Goal: Navigation & Orientation: Find specific page/section

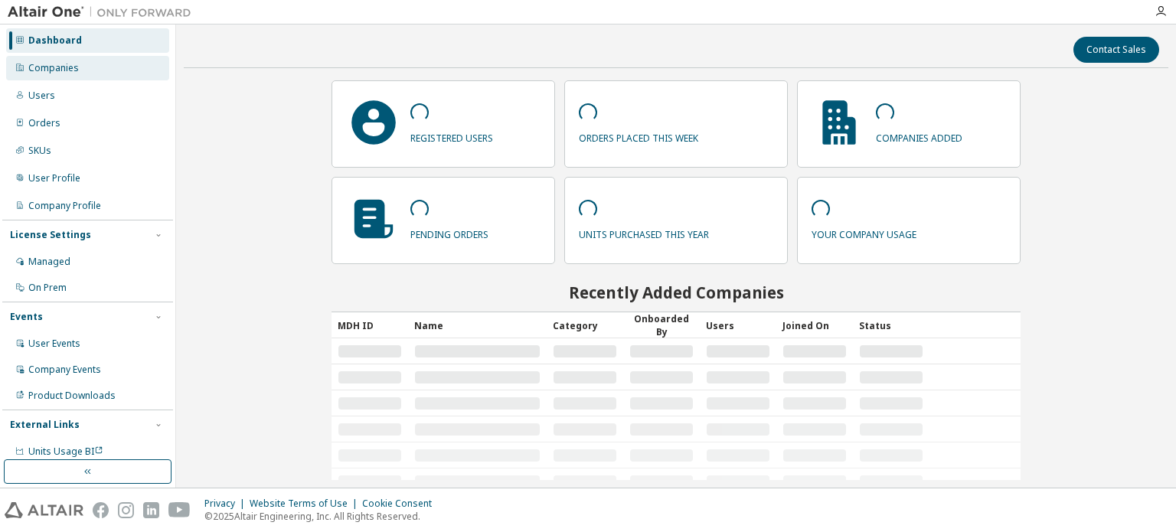
click at [95, 74] on div "Companies" at bounding box center [87, 68] width 163 height 24
